Goal: Share content: Share content

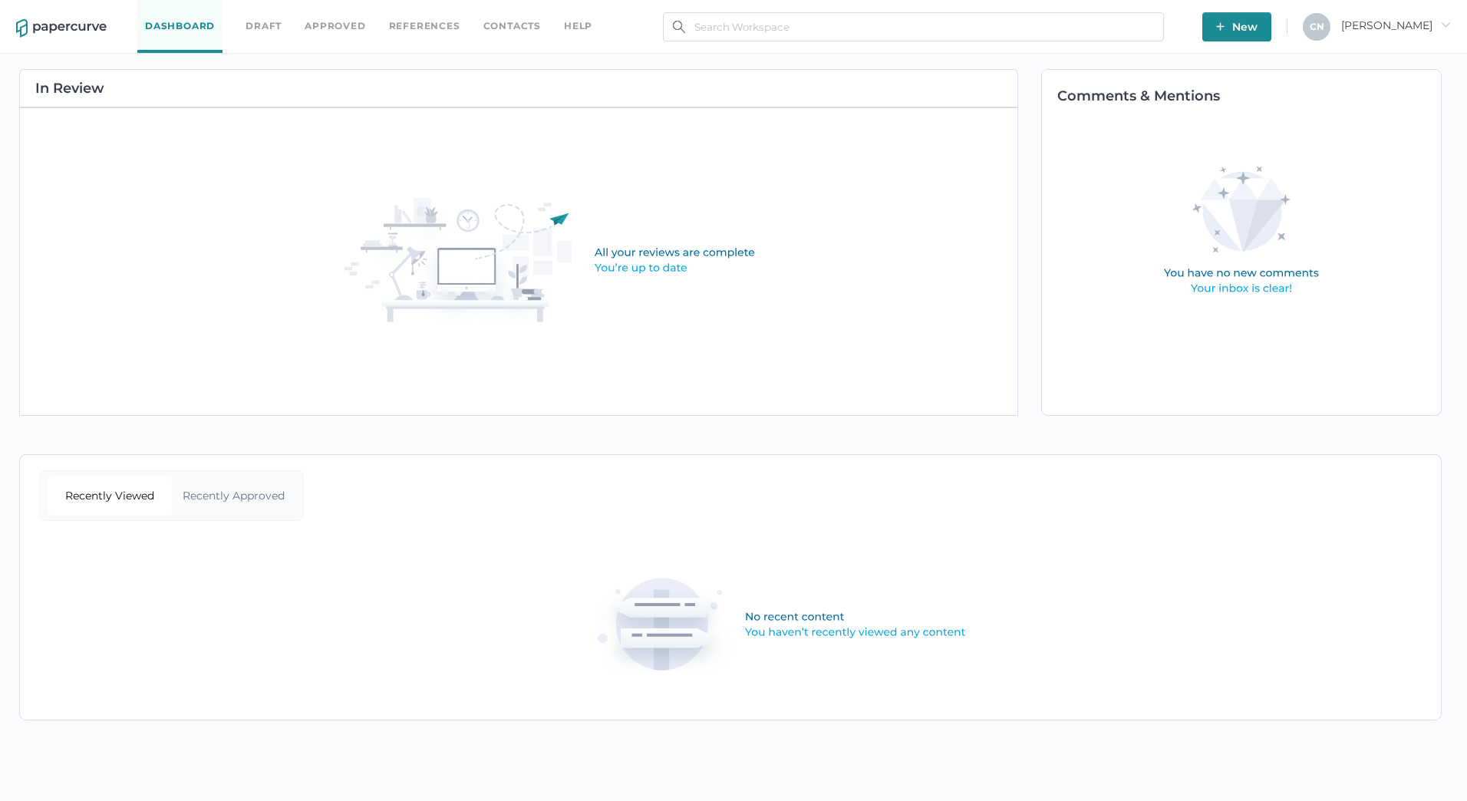
click at [1432, 25] on span "Cristina arrow_right" at bounding box center [1396, 25] width 110 height 14
click at [325, 23] on link "Approved" at bounding box center [335, 26] width 61 height 17
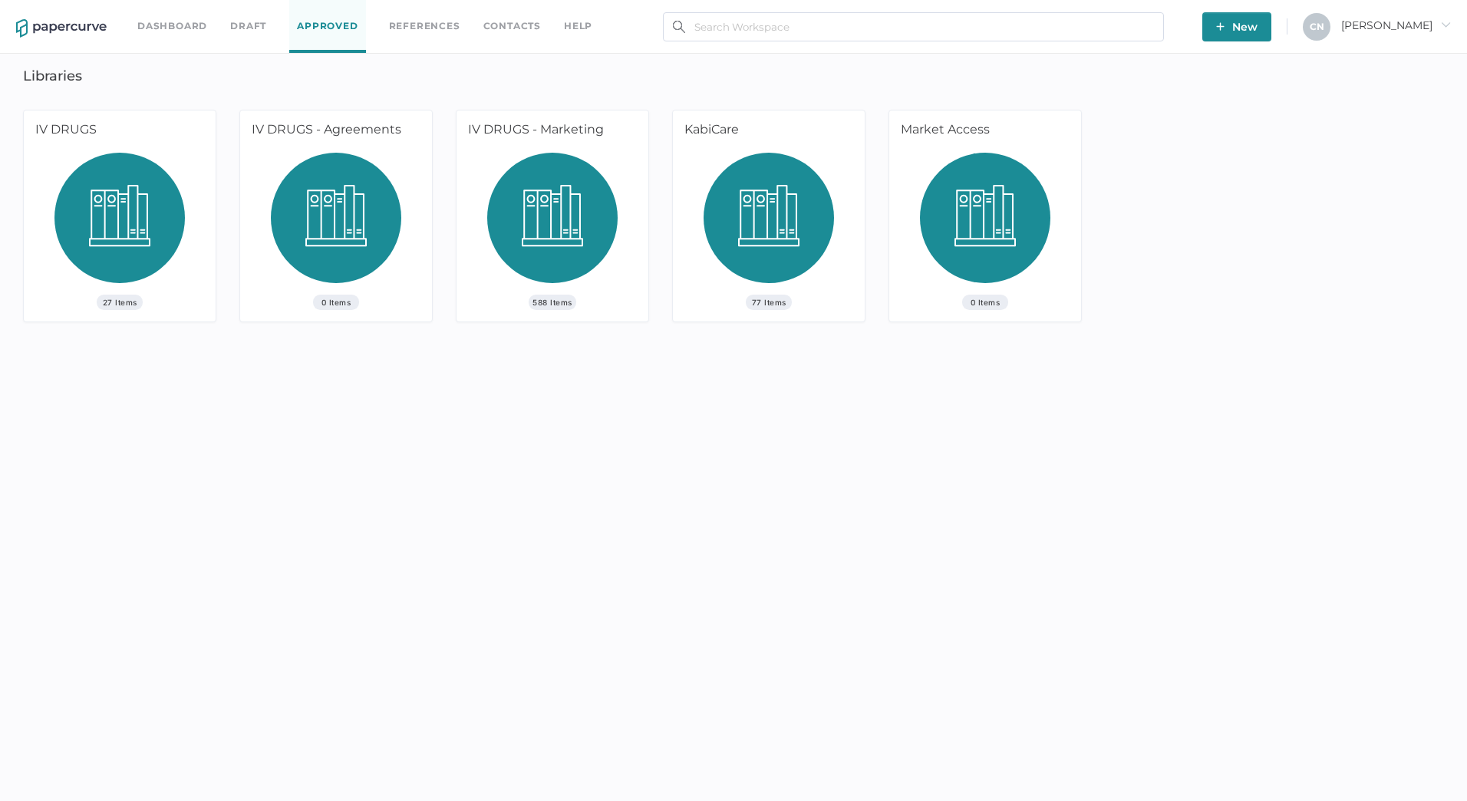
click at [549, 302] on span "588 Items" at bounding box center [553, 302] width 48 height 15
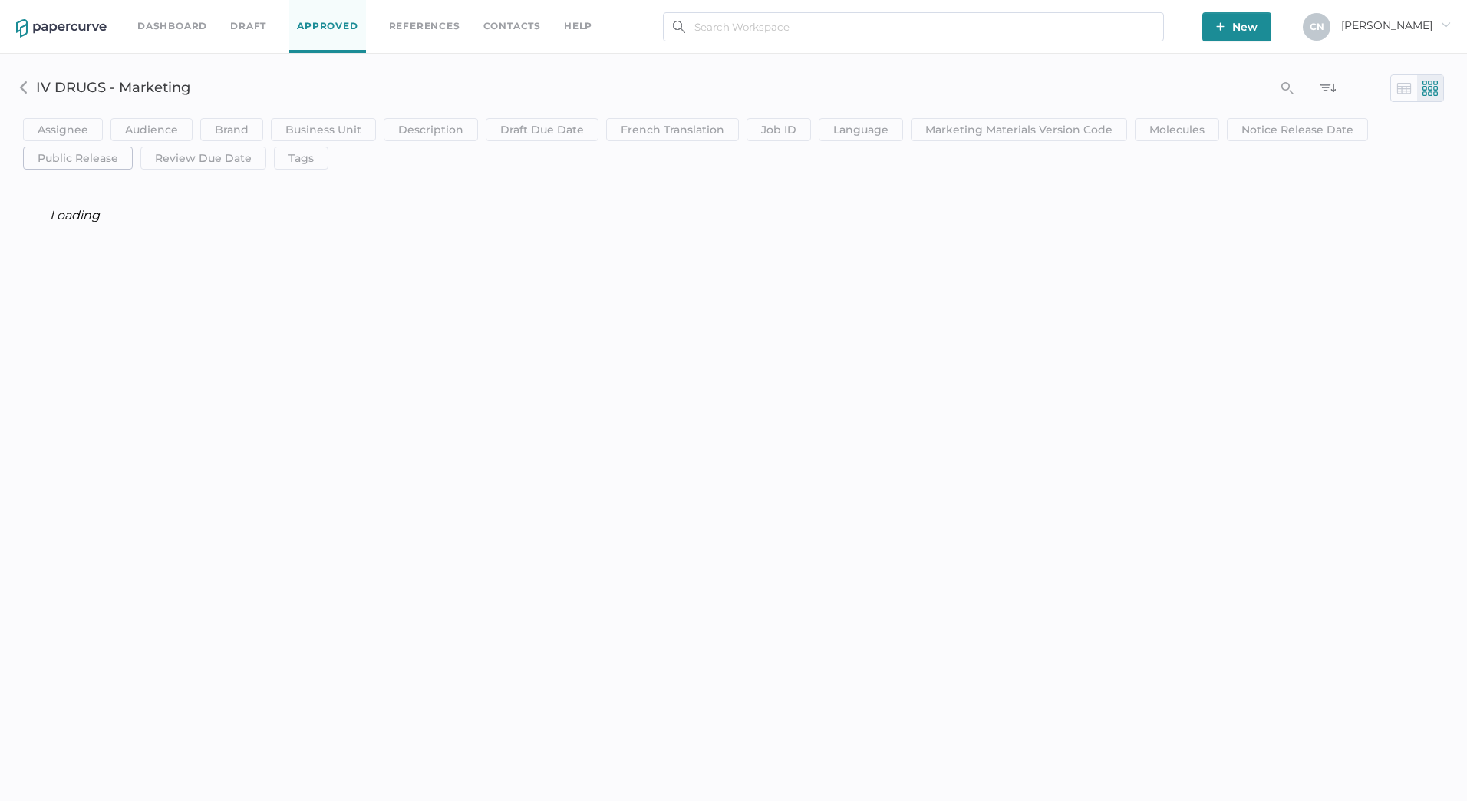
click at [94, 166] on span "Public Release" at bounding box center [78, 157] width 81 height 21
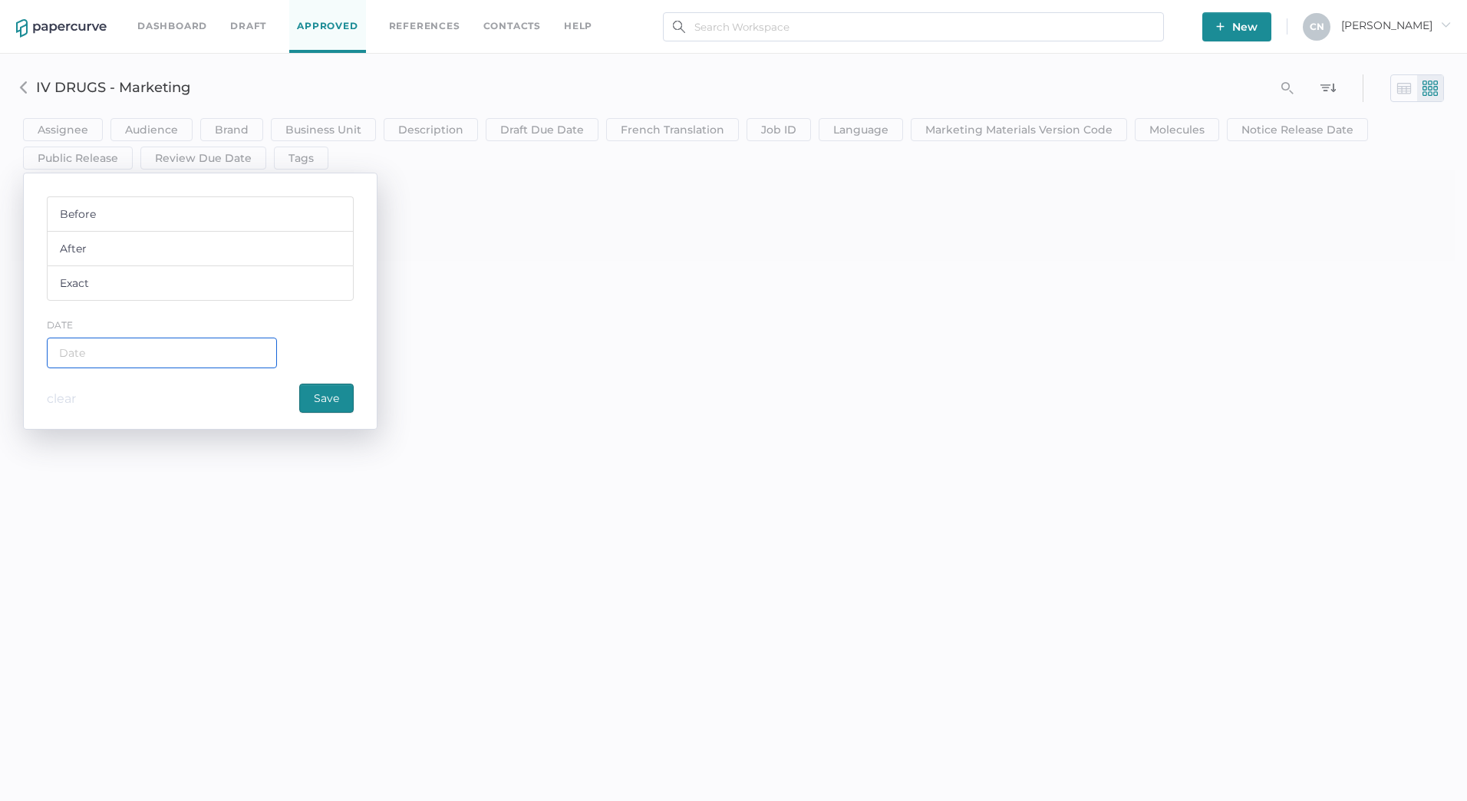
click at [89, 358] on div "text" at bounding box center [162, 353] width 230 height 31
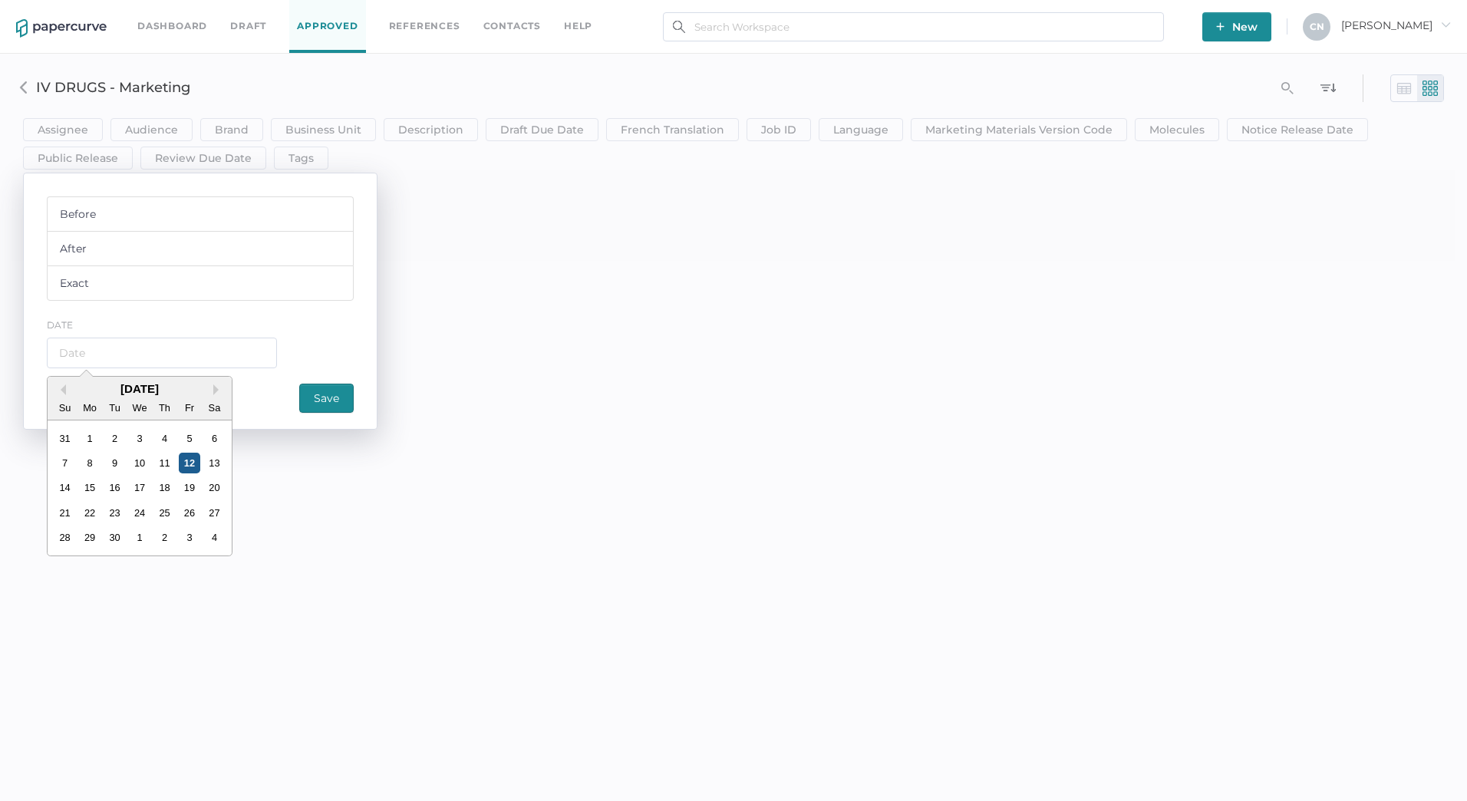
click at [193, 458] on div "12" at bounding box center [189, 463] width 21 height 21
type div "[DATE]"
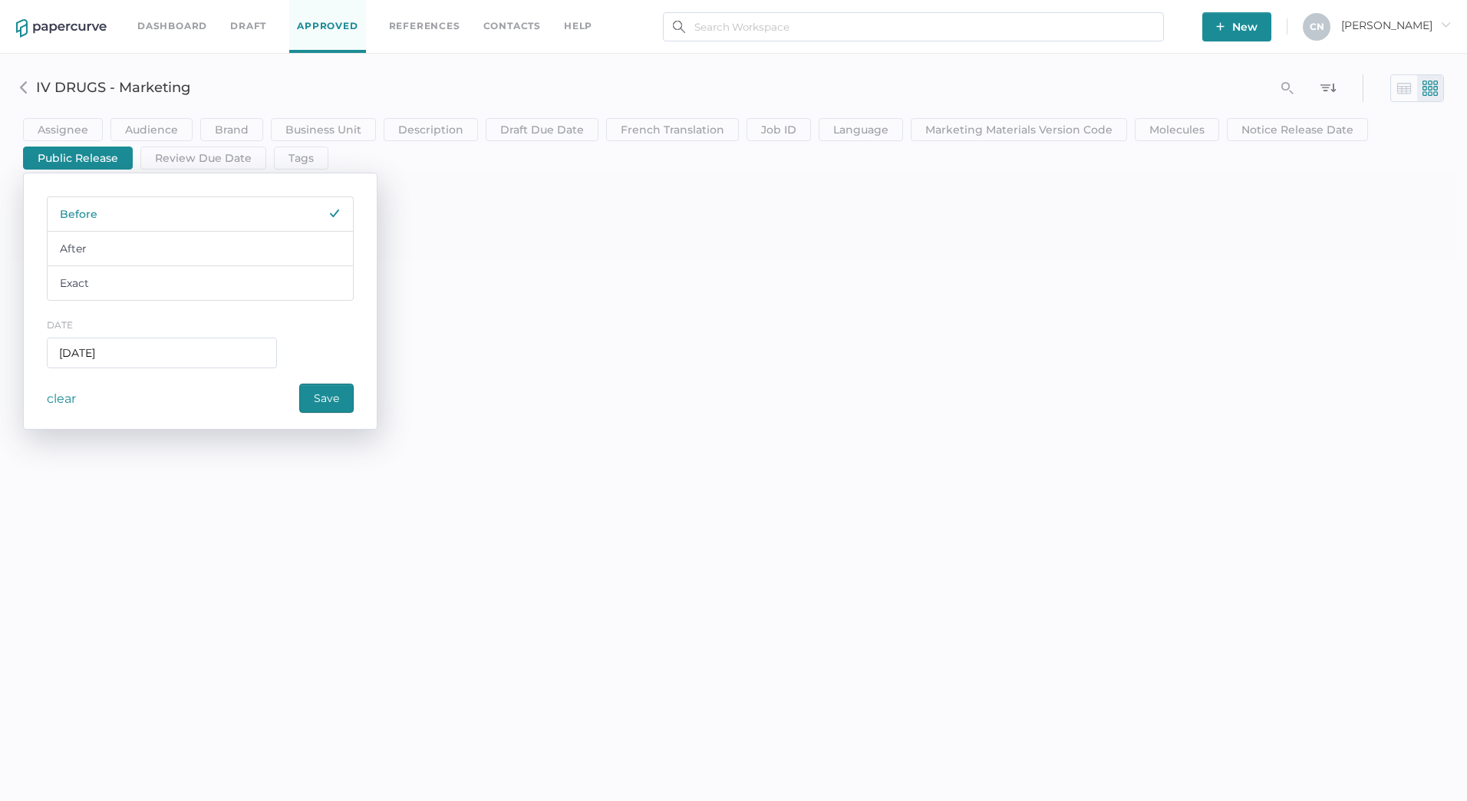
click at [331, 398] on span "Save" at bounding box center [326, 398] width 25 height 28
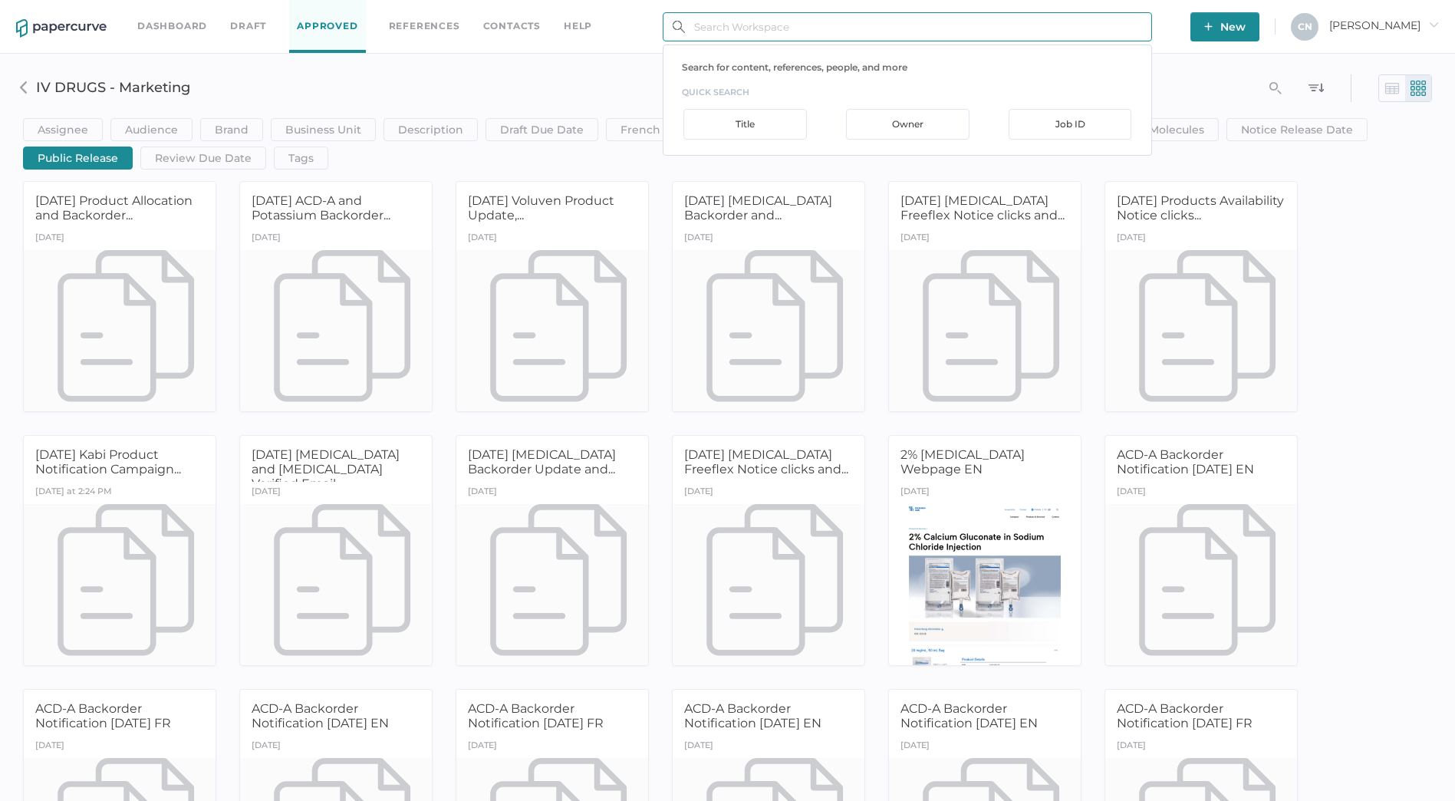
click at [774, 24] on input "text" at bounding box center [907, 26] width 489 height 29
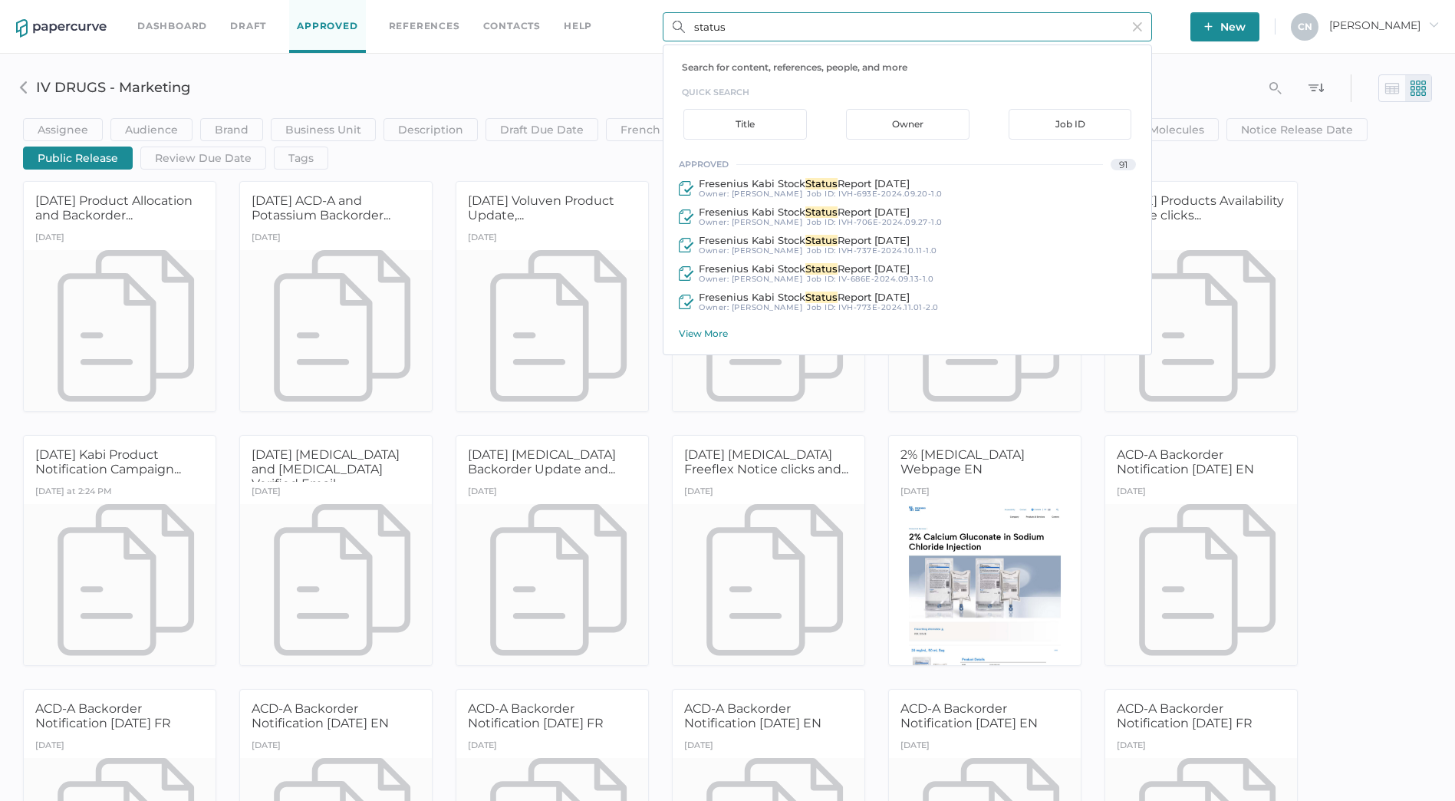
type input "status"
click at [714, 331] on div "View More" at bounding box center [915, 334] width 473 height 12
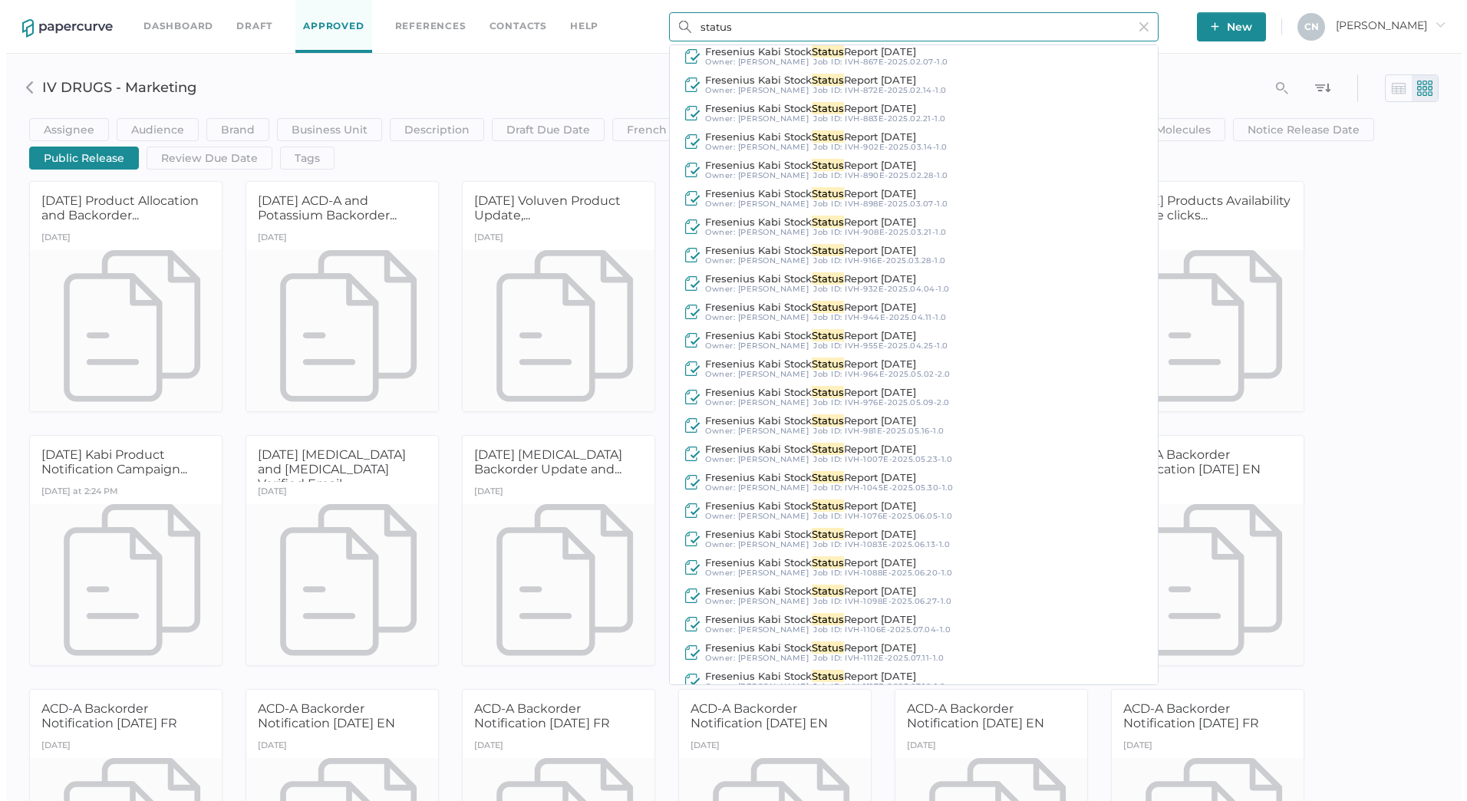
scroll to position [2102, 0]
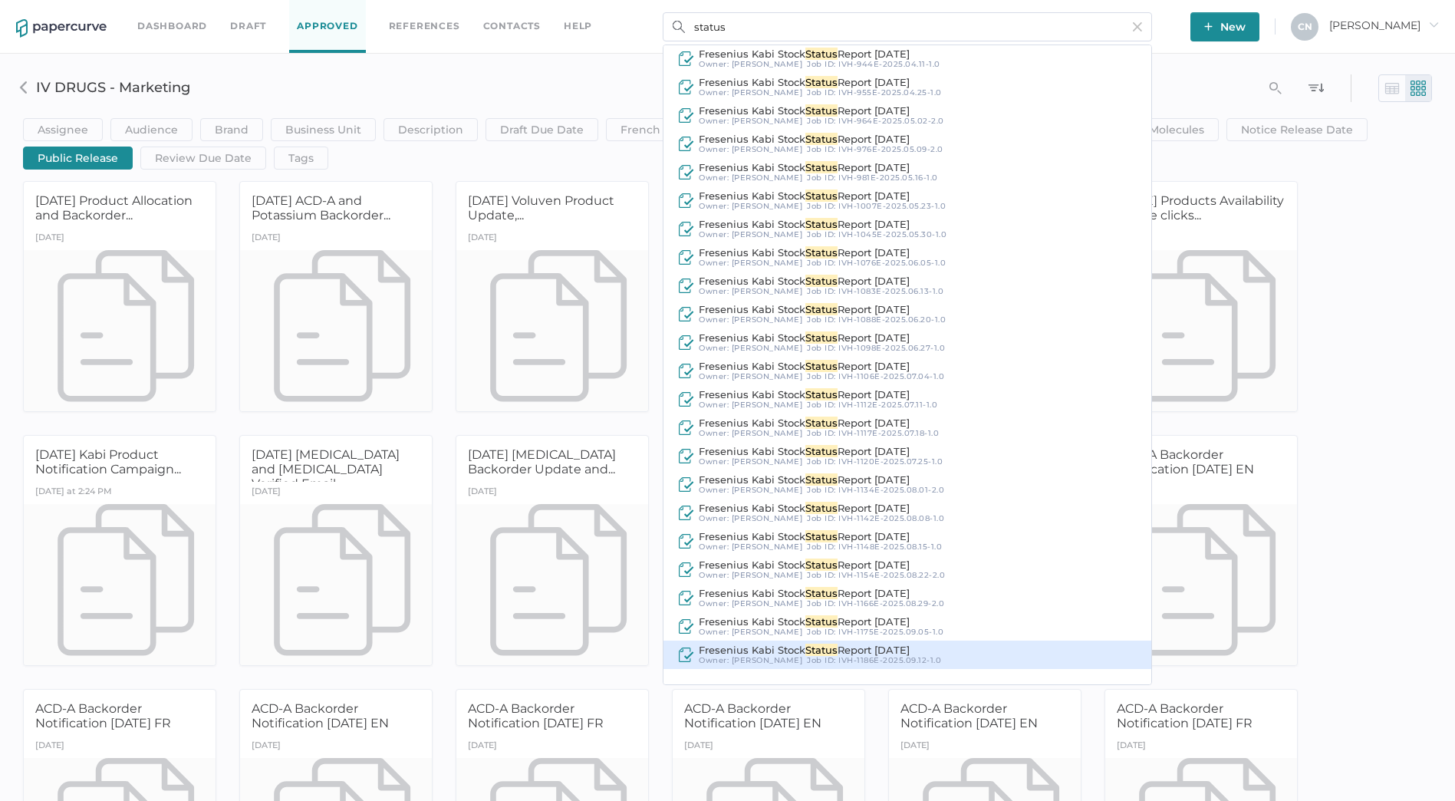
click at [894, 644] on span "Report [DATE]" at bounding box center [874, 650] width 72 height 12
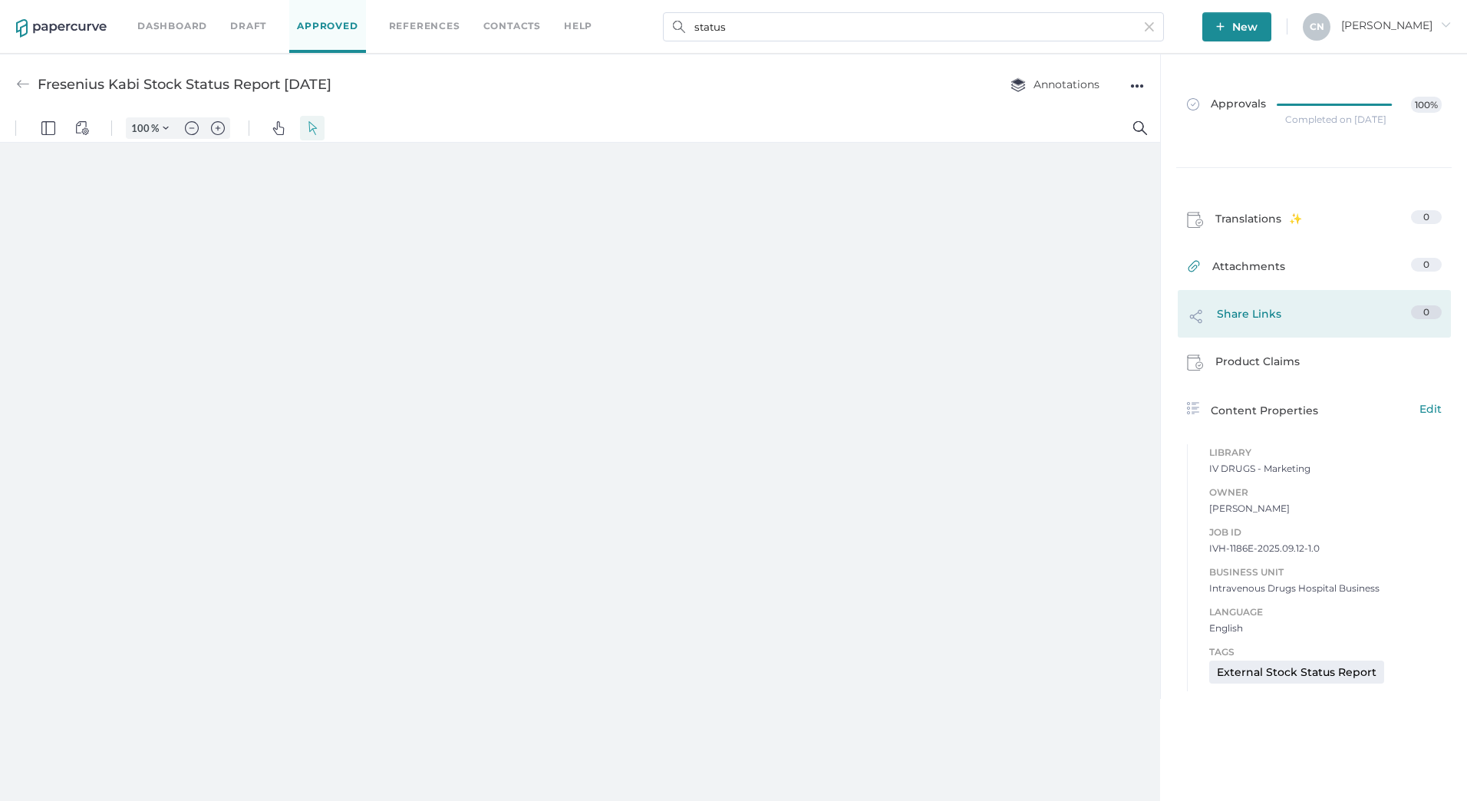
type input "83"
click at [1246, 312] on span "Share Links" at bounding box center [1249, 317] width 64 height 25
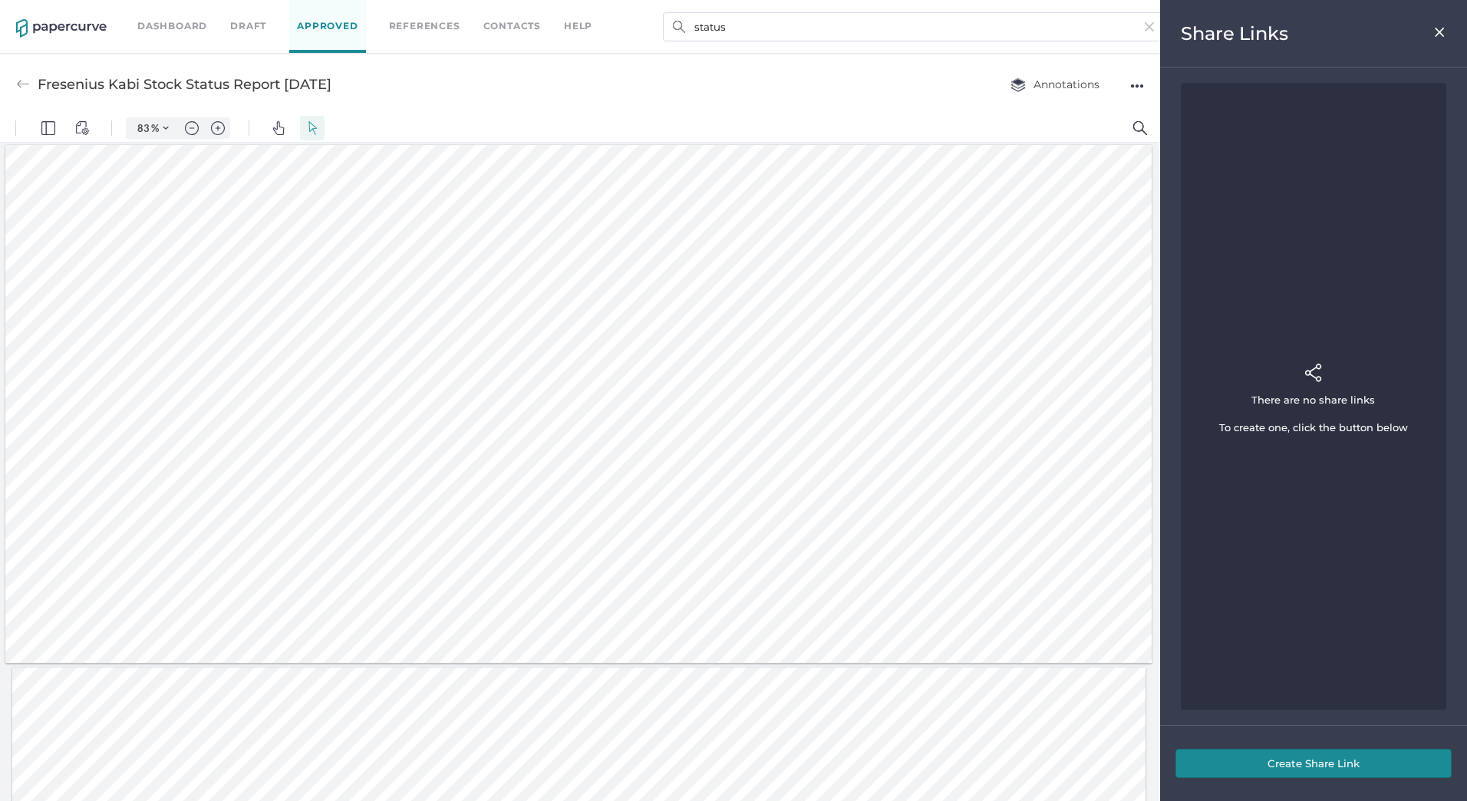
click at [1436, 30] on img at bounding box center [1439, 32] width 13 height 12
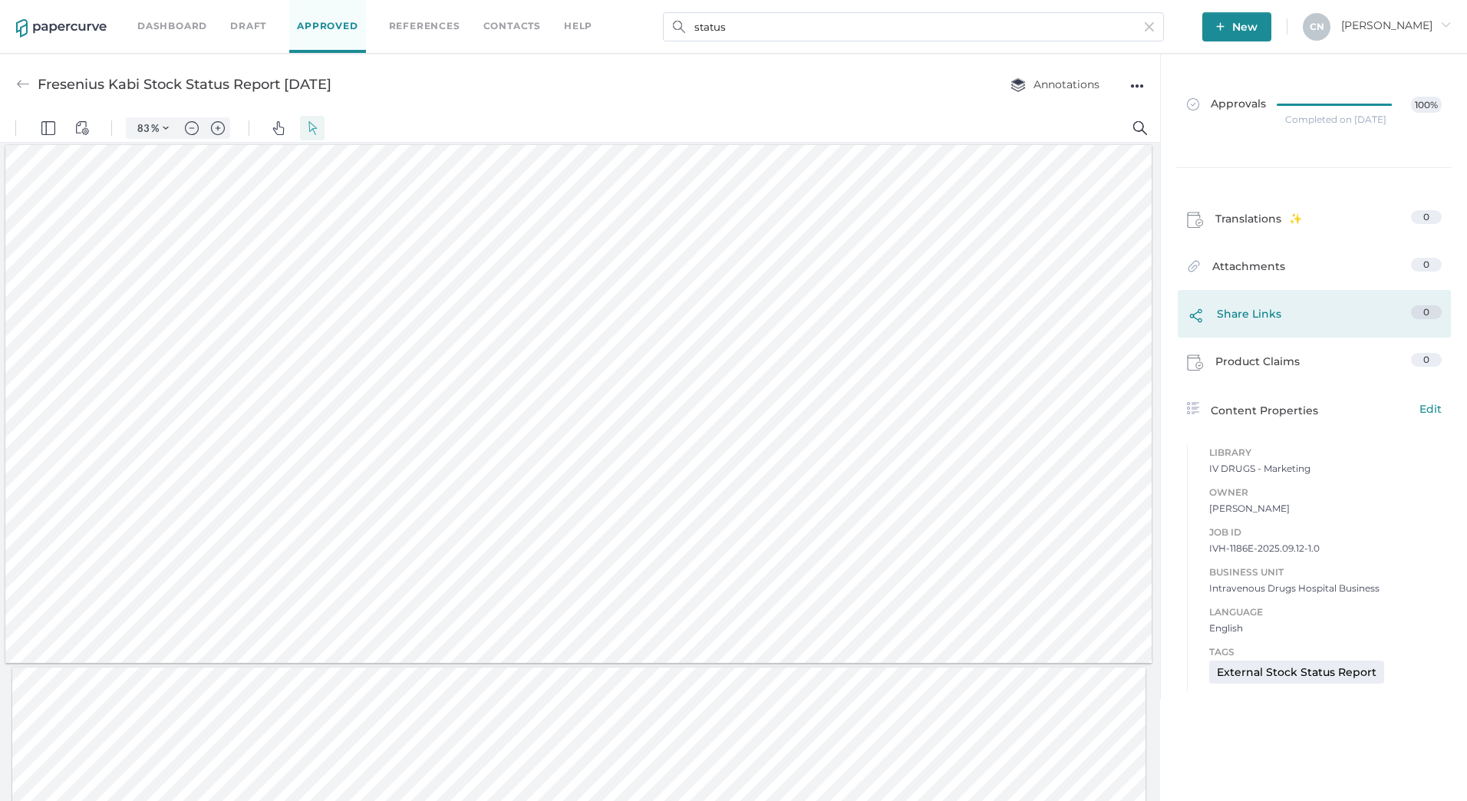
click at [1247, 320] on span "Share Links" at bounding box center [1249, 317] width 64 height 25
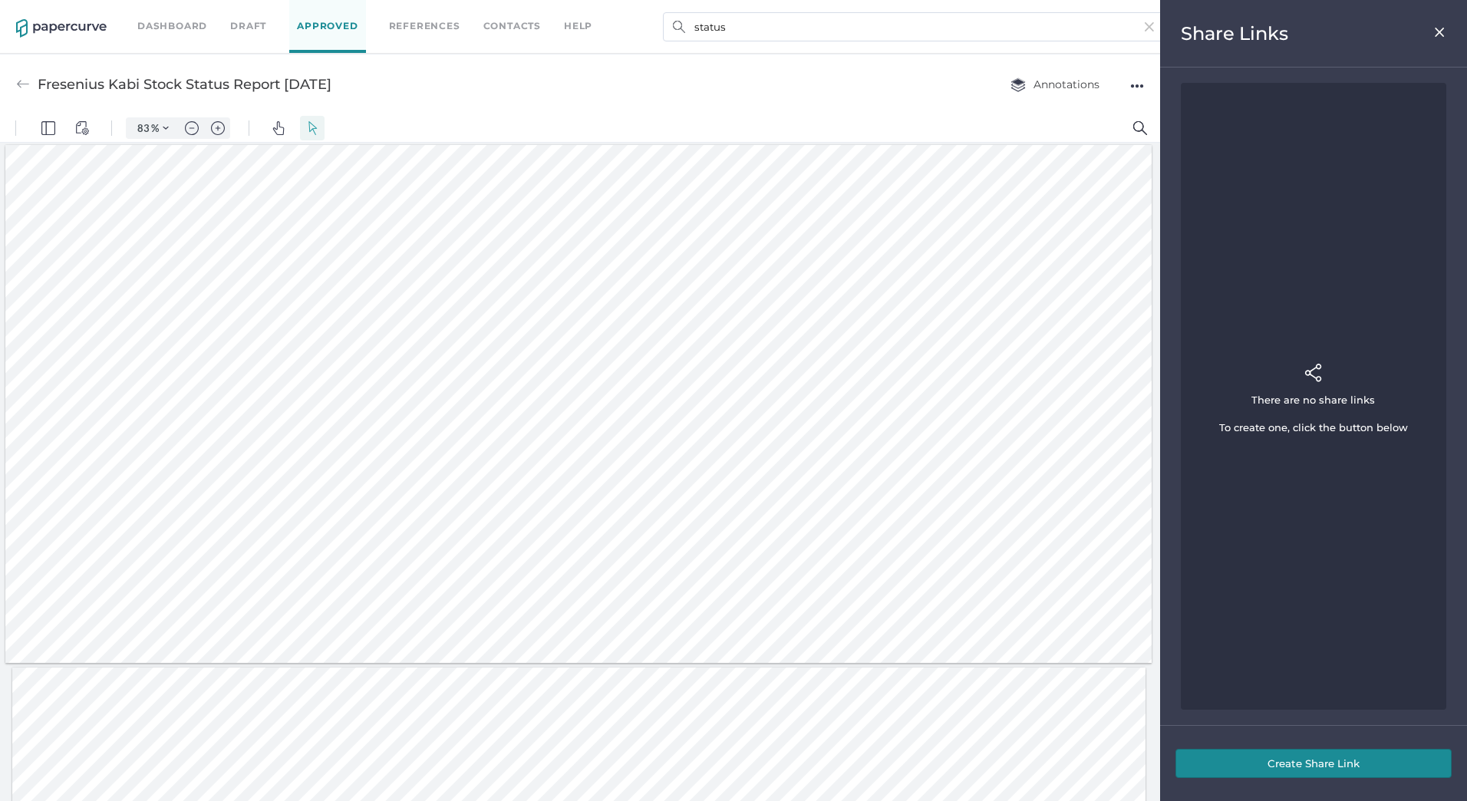
click at [1275, 753] on button "Create Share Link" at bounding box center [1313, 763] width 276 height 29
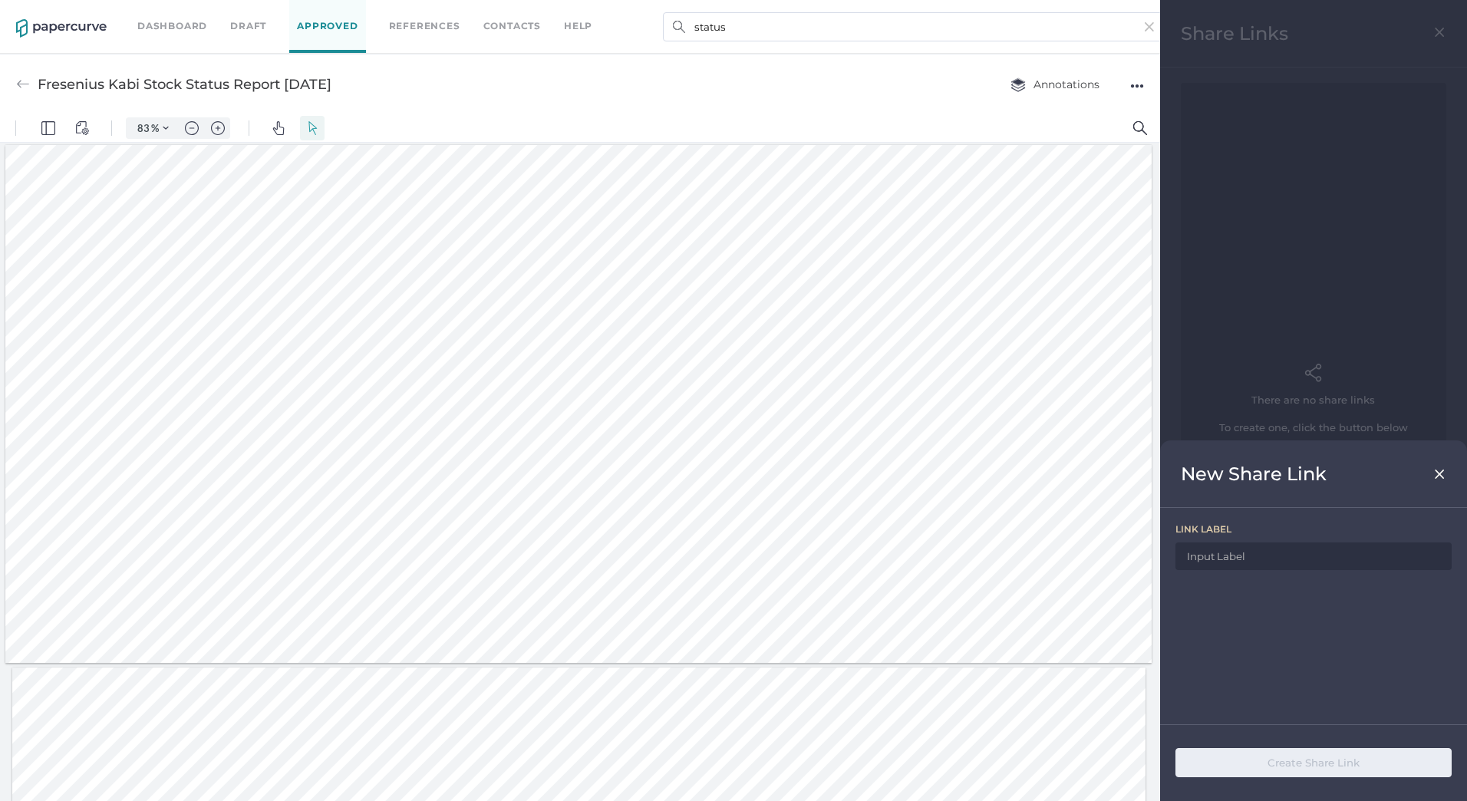
click at [1255, 555] on input at bounding box center [1313, 556] width 276 height 28
drag, startPoint x: 366, startPoint y: 79, endPoint x: 38, endPoint y: 84, distance: 327.6
click at [38, 84] on div "Fresenius Kabi Stock Status Report [DATE] Annotations ●●●" at bounding box center [580, 84] width 1160 height 61
copy div "Fresenius Kabi Stock Status Report [DATE]"
click at [1290, 566] on input at bounding box center [1313, 556] width 276 height 28
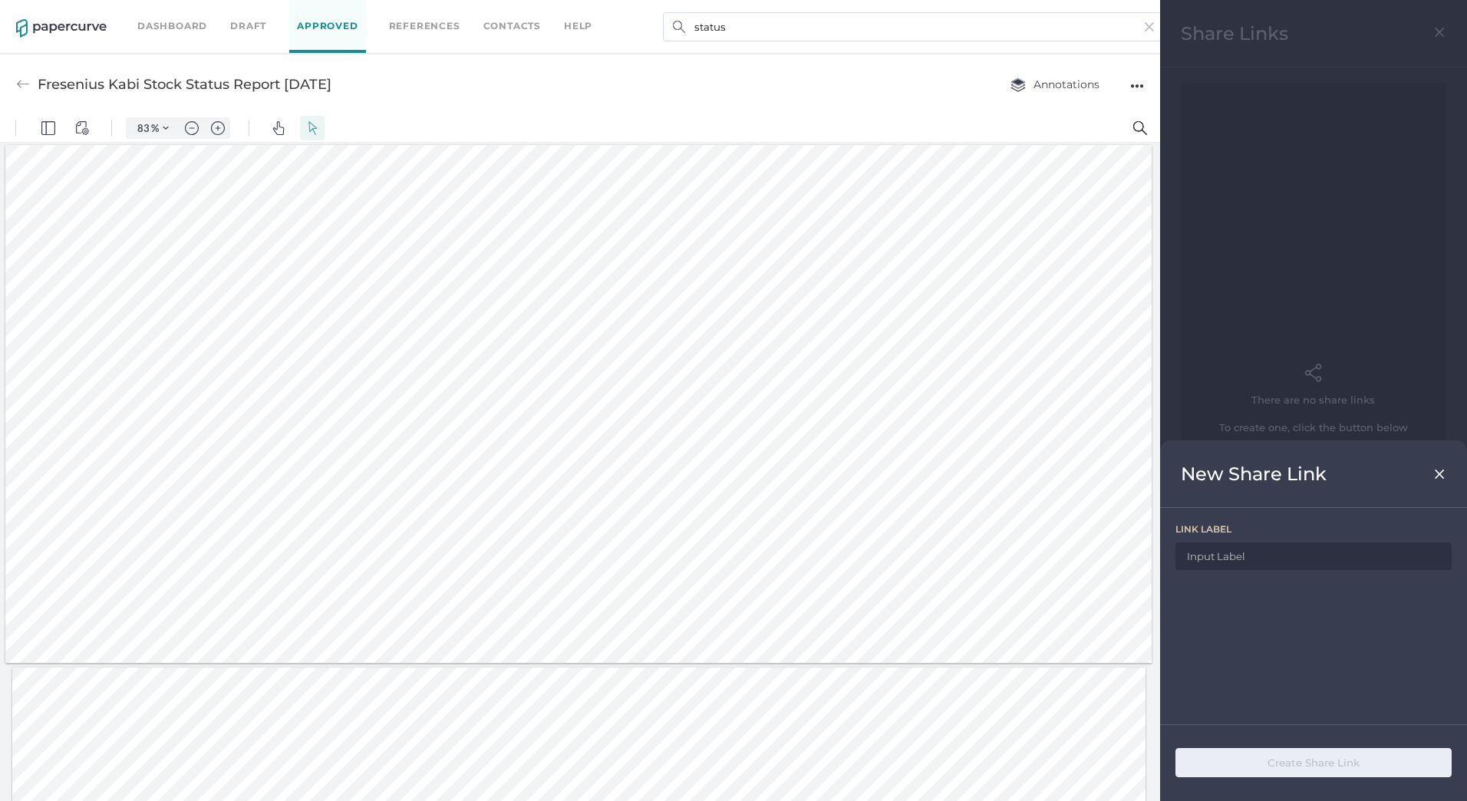
paste input "Fresenius Kabi Stock Status Report [DATE]"
type input "Fresenius Kabi Stock Status Report [DATE]"
click at [1294, 761] on button "Create Share Link" at bounding box center [1313, 762] width 276 height 29
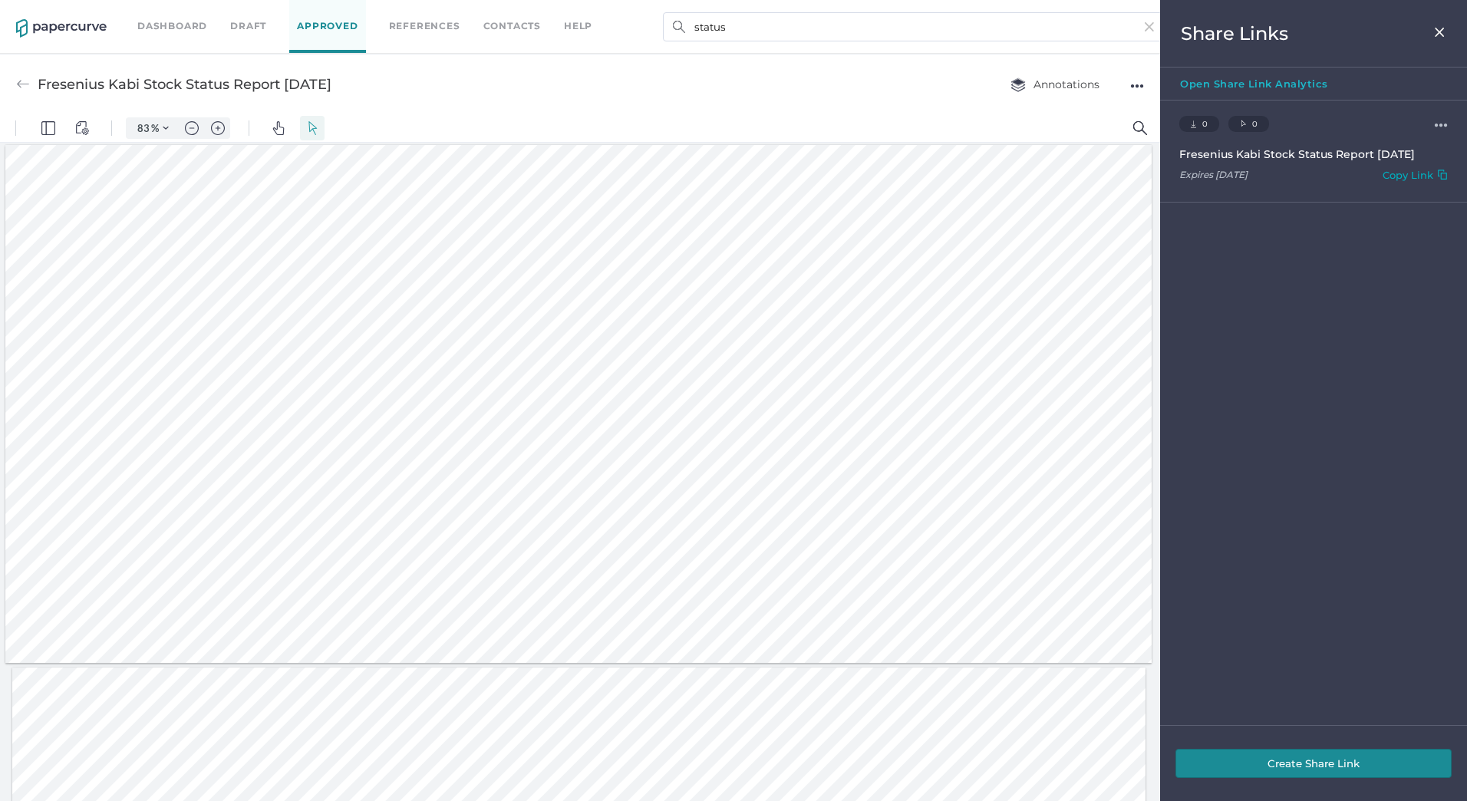
click at [1392, 180] on div "Copy Link" at bounding box center [1408, 178] width 51 height 18
click at [1396, 177] on div "Copy Link" at bounding box center [1408, 178] width 51 height 18
drag, startPoint x: 364, startPoint y: 80, endPoint x: 41, endPoint y: 93, distance: 324.0
click at [41, 93] on div "Fresenius Kabi Stock Status Report [DATE] Annotations ●●●" at bounding box center [580, 84] width 1160 height 61
copy div "Fresenius Kabi Stock Status Report [DATE]"
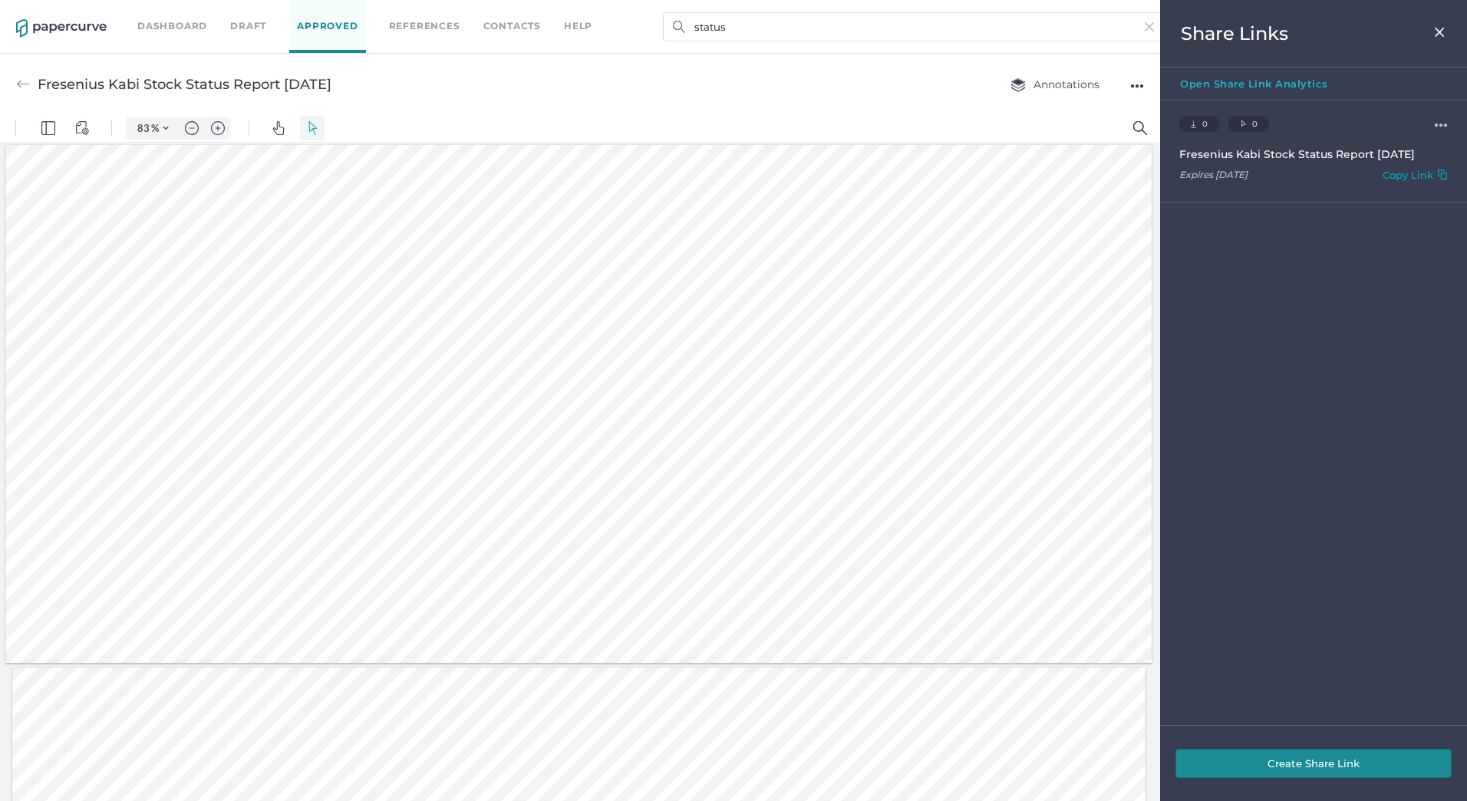
click at [1425, 177] on div "Copy Link" at bounding box center [1415, 178] width 65 height 18
